Goal: Find specific page/section: Find specific page/section

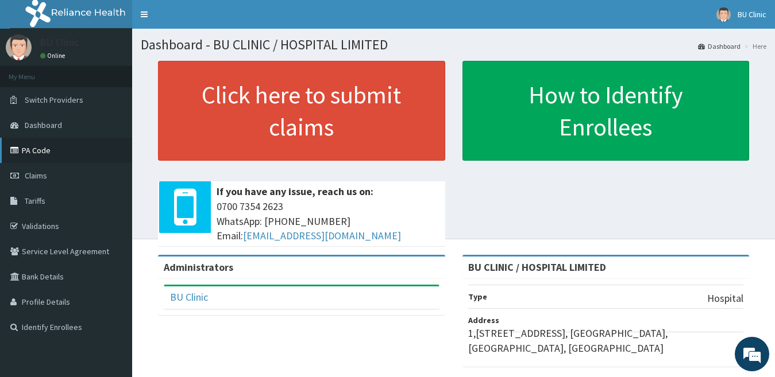
click at [40, 149] on link "PA Code" at bounding box center [66, 150] width 132 height 25
click at [36, 148] on link "PA Code" at bounding box center [66, 150] width 132 height 25
